Goal: Task Accomplishment & Management: Use online tool/utility

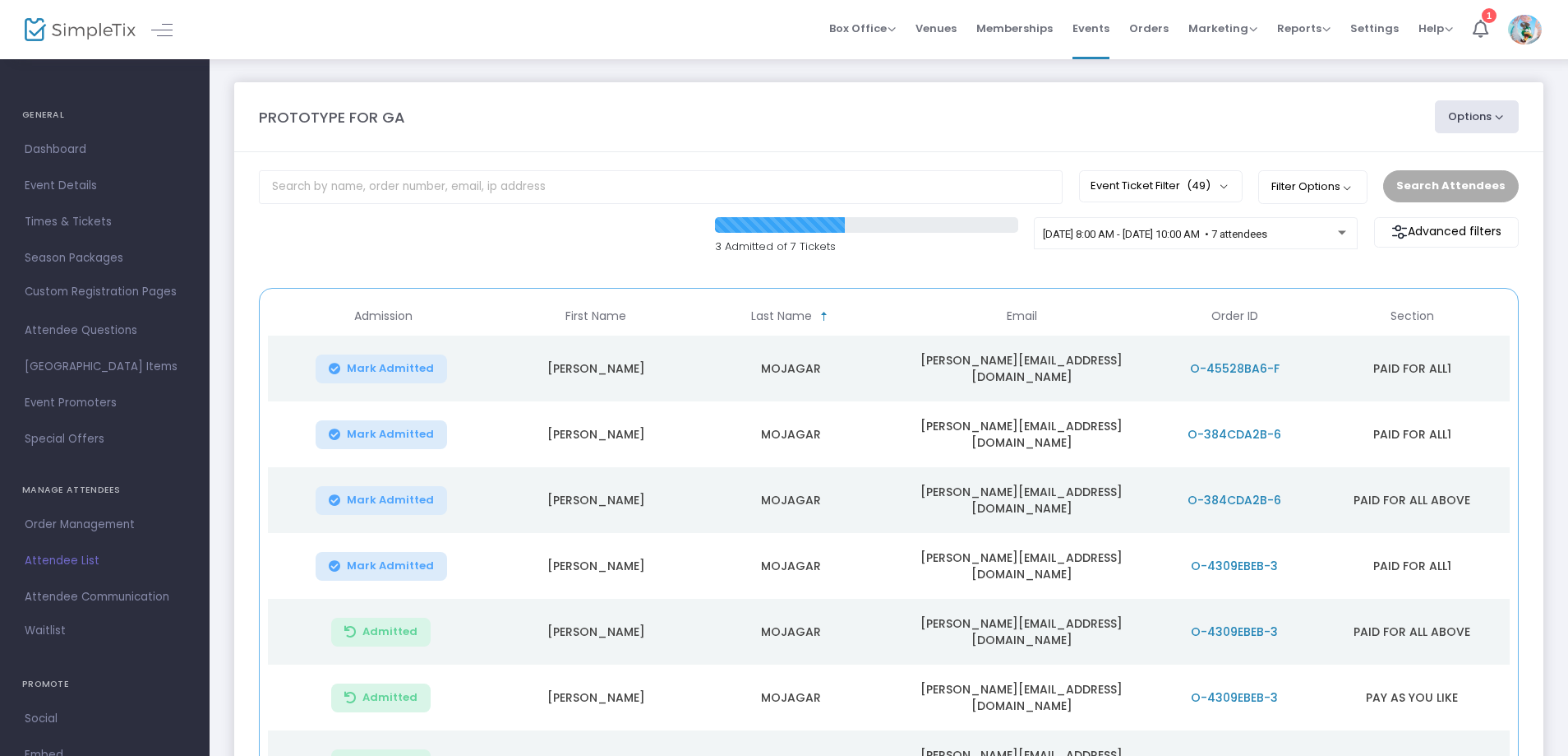
click at [393, 362] on span "Mark Admitted" at bounding box center [390, 368] width 87 height 13
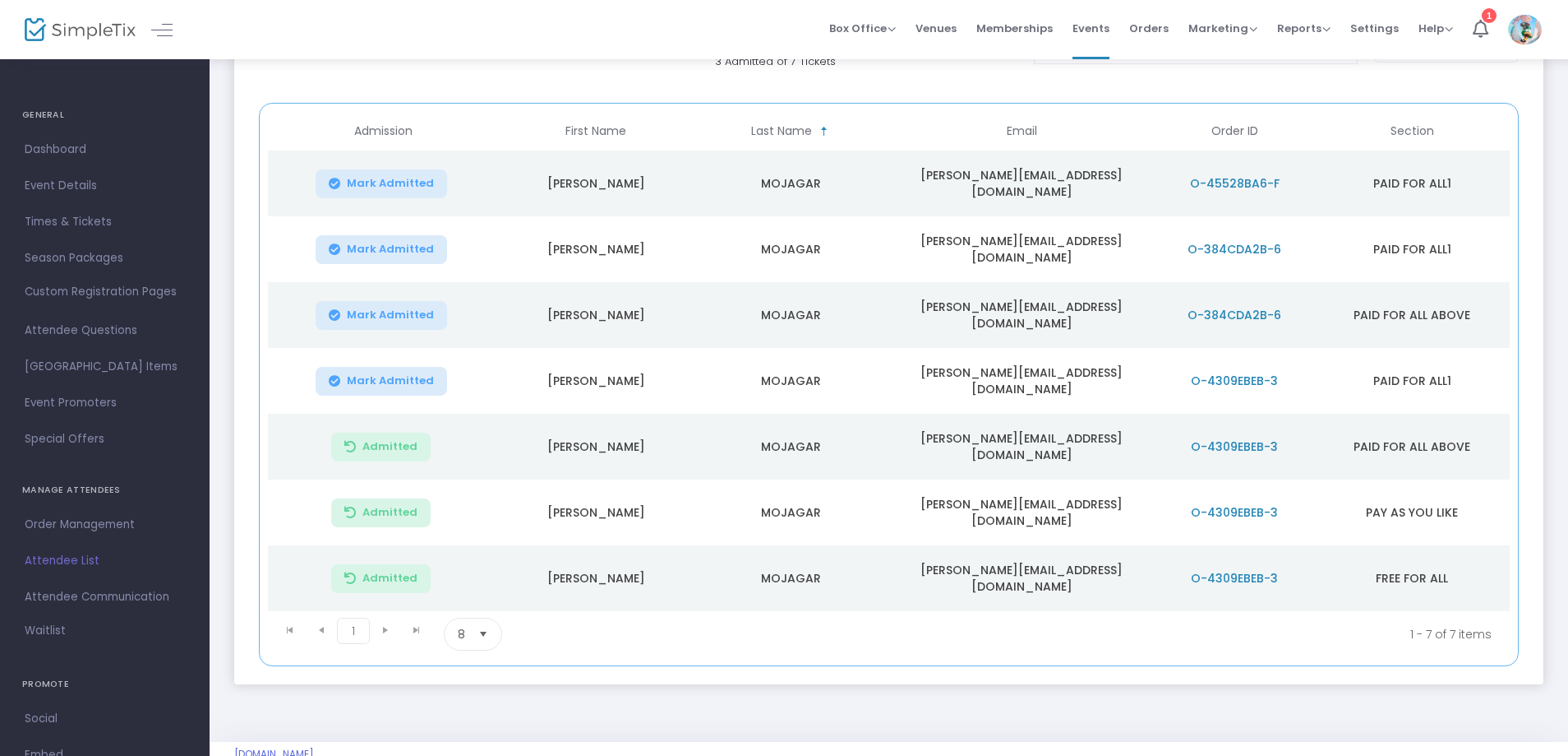
scroll to position [192, 0]
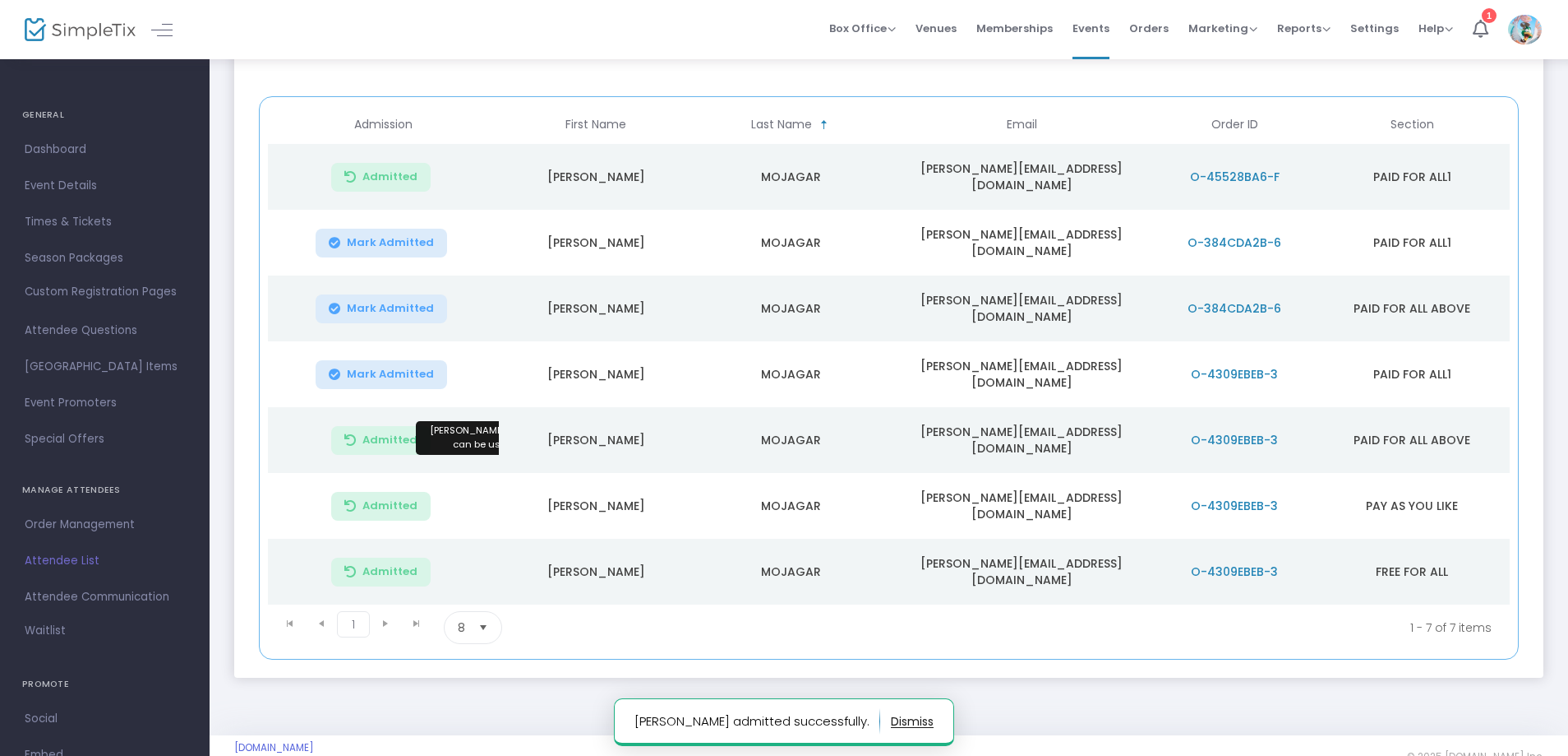
click at [391, 433] on span "Admitted" at bounding box center [390, 439] width 55 height 13
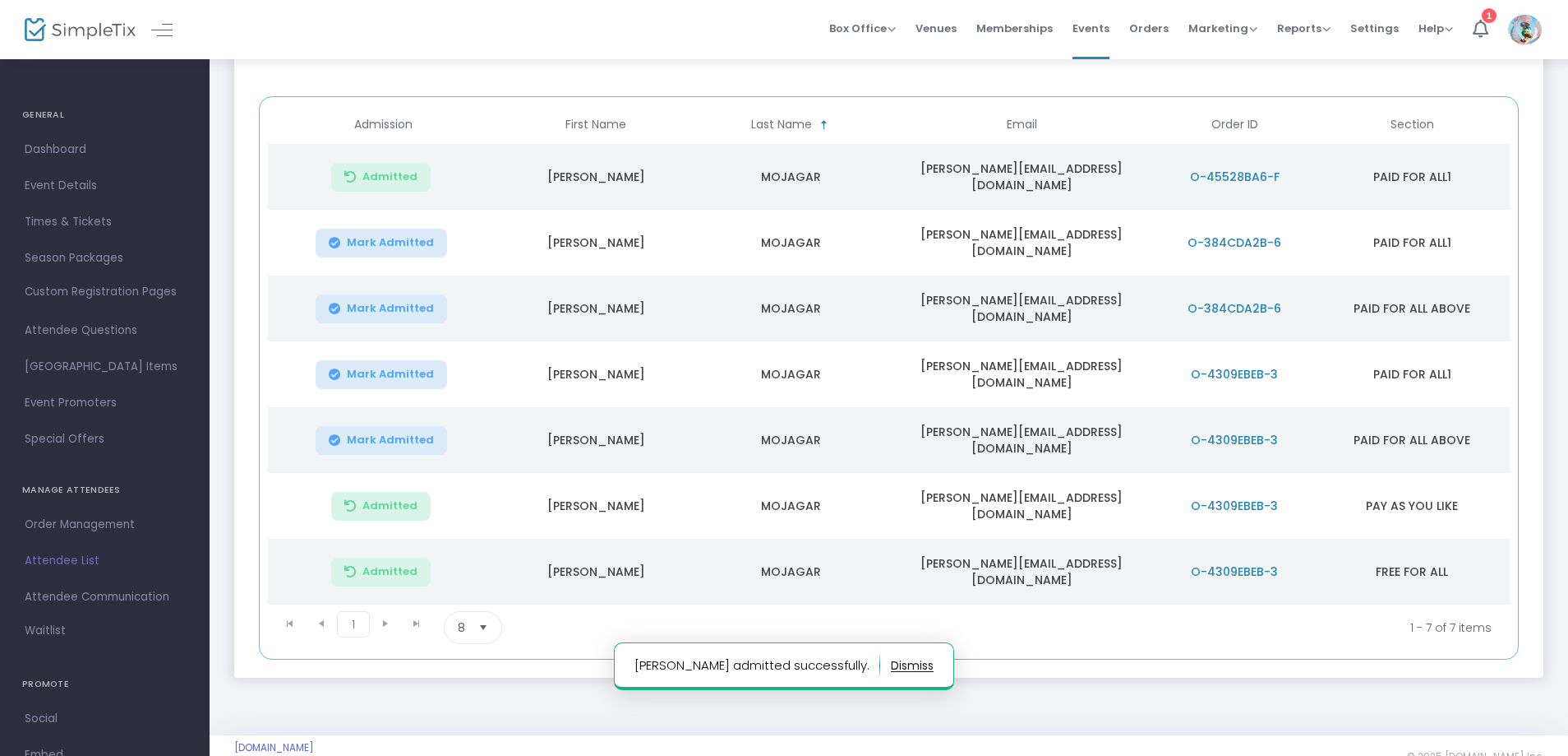
click at [393, 433] on span "Mark Admitted" at bounding box center [390, 439] width 87 height 13
click at [379, 499] on span "Admitted" at bounding box center [390, 505] width 55 height 13
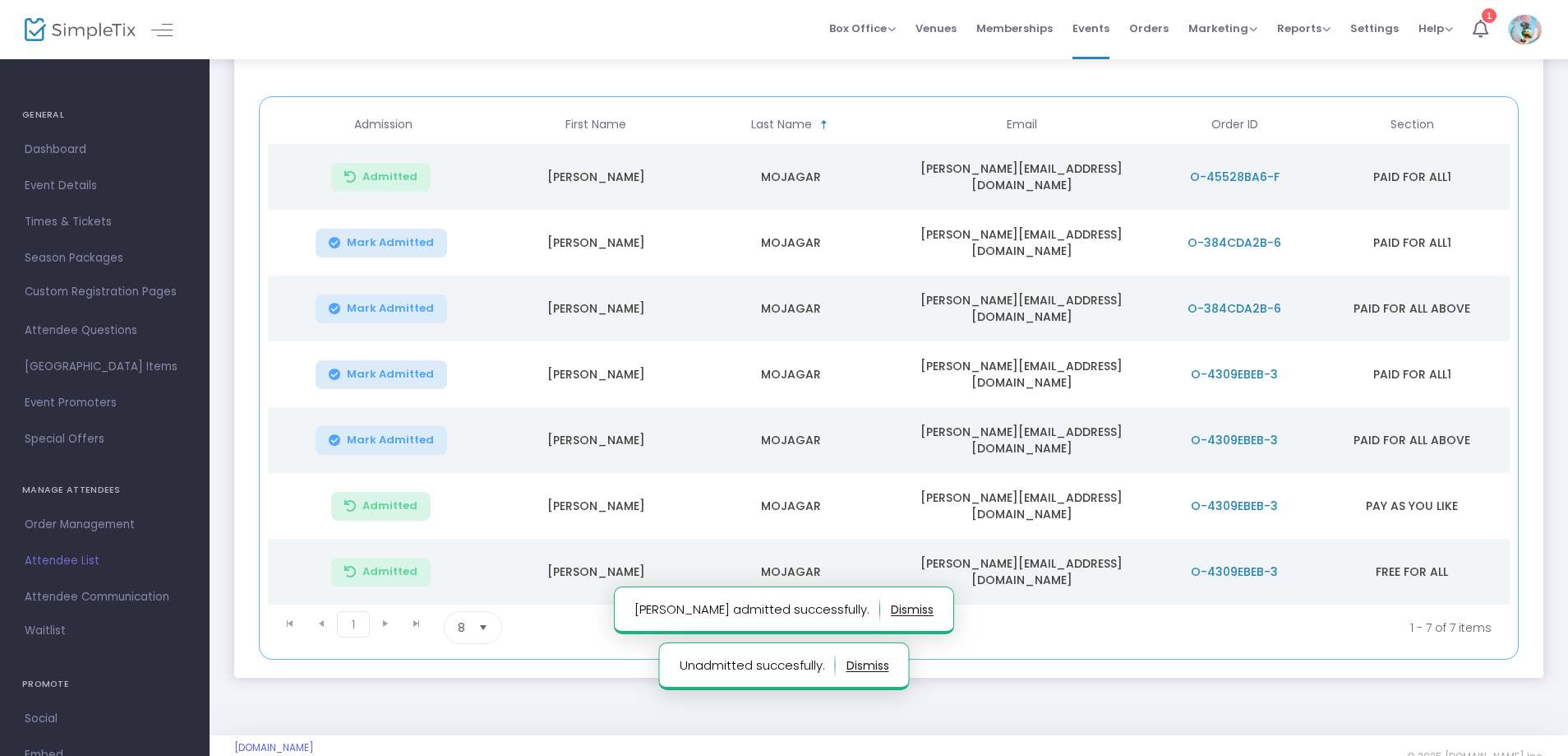
click at [381, 499] on span "Admitted" at bounding box center [390, 505] width 55 height 13
